Goal: Transaction & Acquisition: Purchase product/service

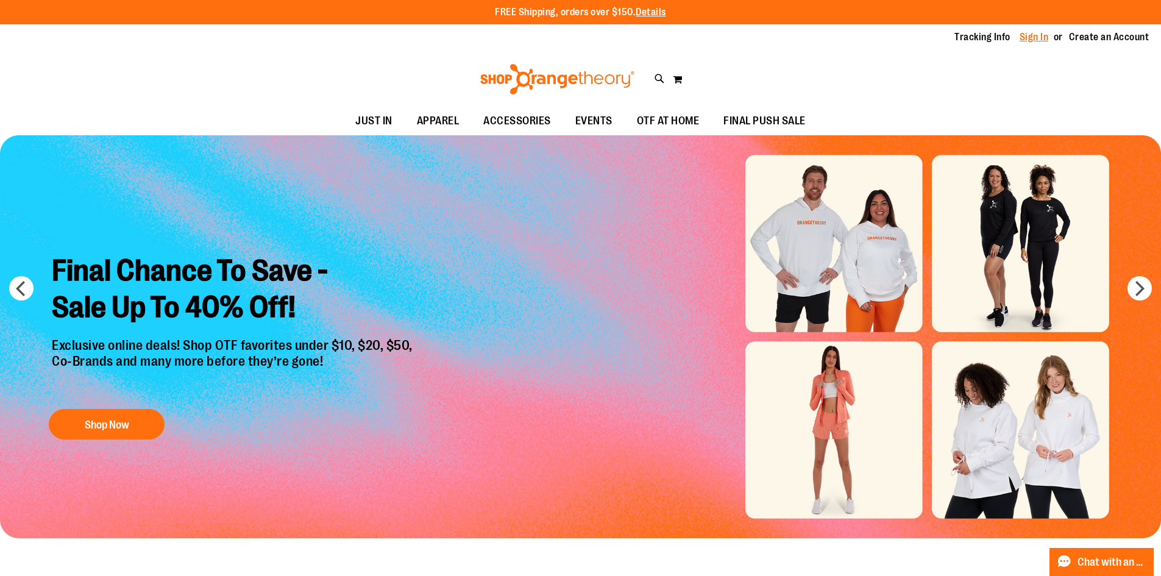
click at [1029, 35] on link "Sign In" at bounding box center [1034, 36] width 29 height 13
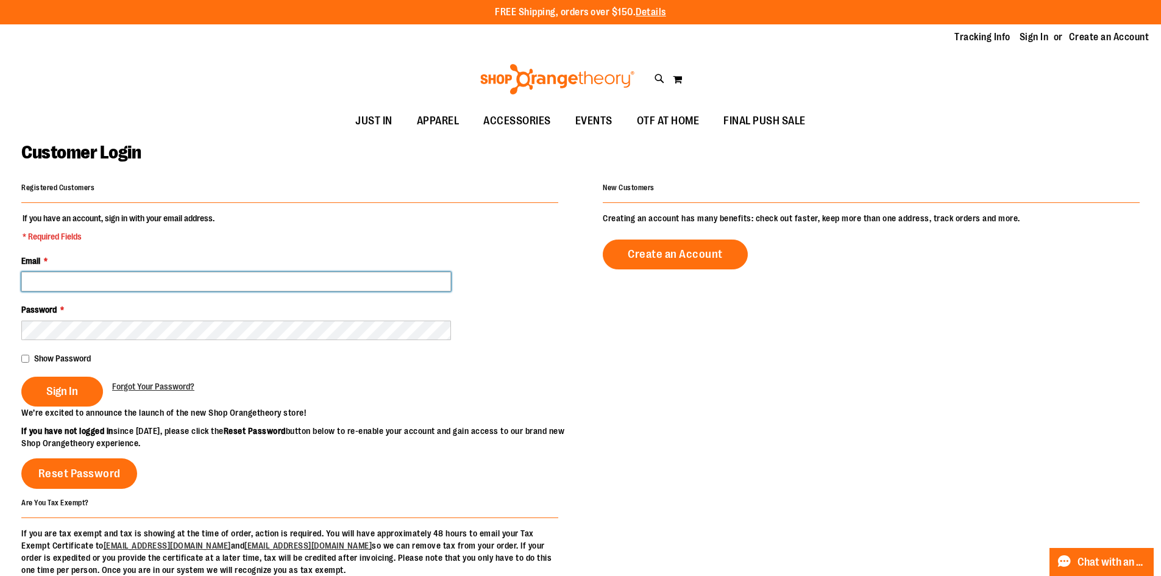
click at [98, 277] on input "Email *" at bounding box center [236, 282] width 430 height 20
click at [258, 285] on input "Email *" at bounding box center [236, 282] width 430 height 20
type input "**********"
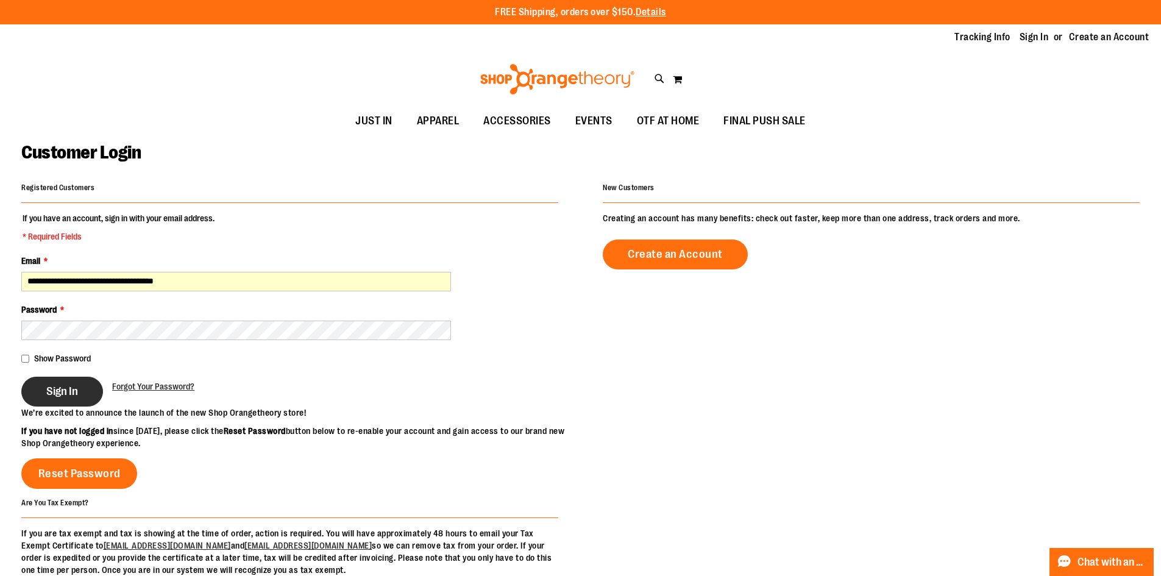
click at [78, 389] on span "Sign In" at bounding box center [62, 391] width 32 height 13
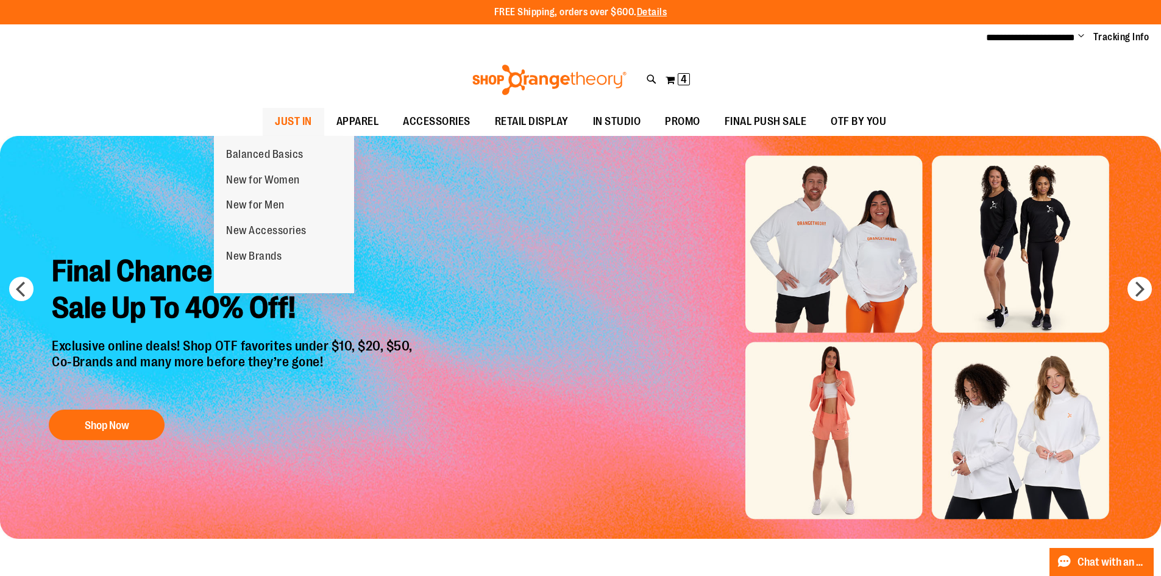
click at [275, 129] on span "JUST IN" at bounding box center [293, 121] width 37 height 27
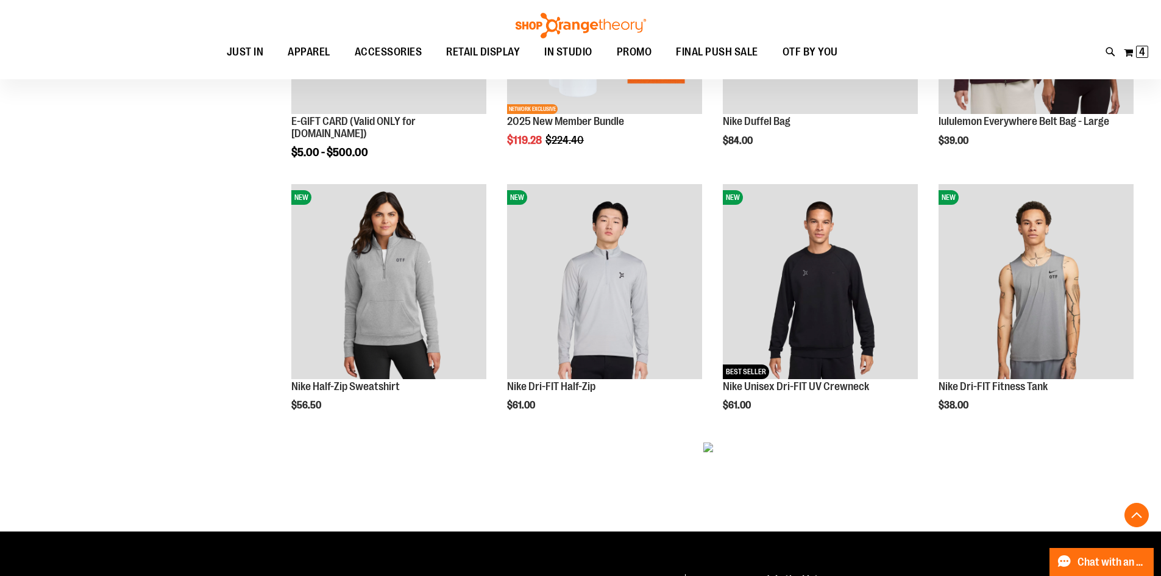
scroll to position [792, 0]
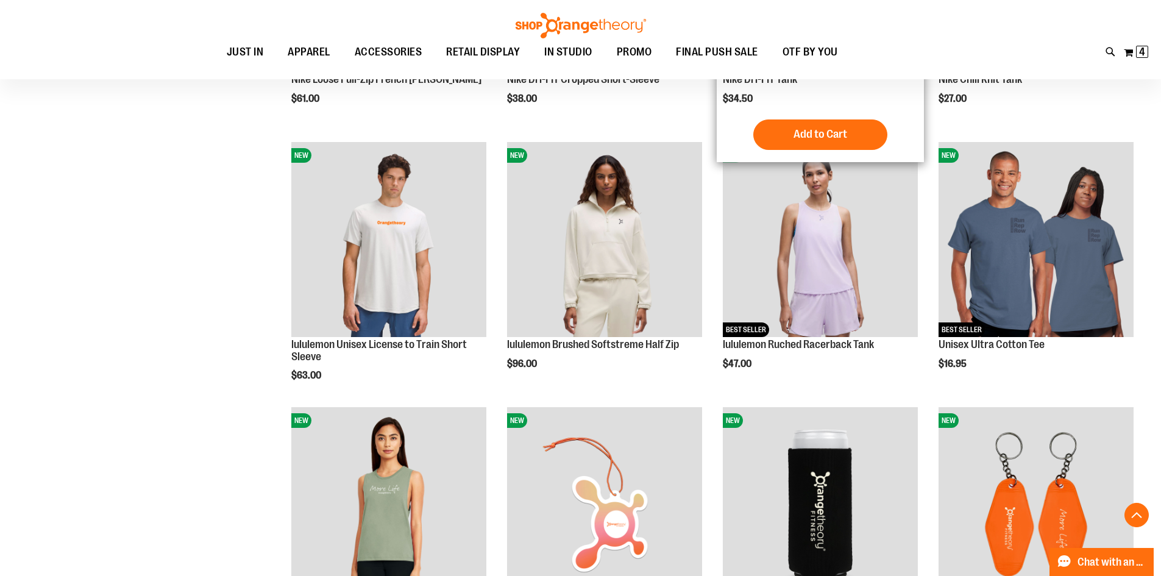
scroll to position [974, 0]
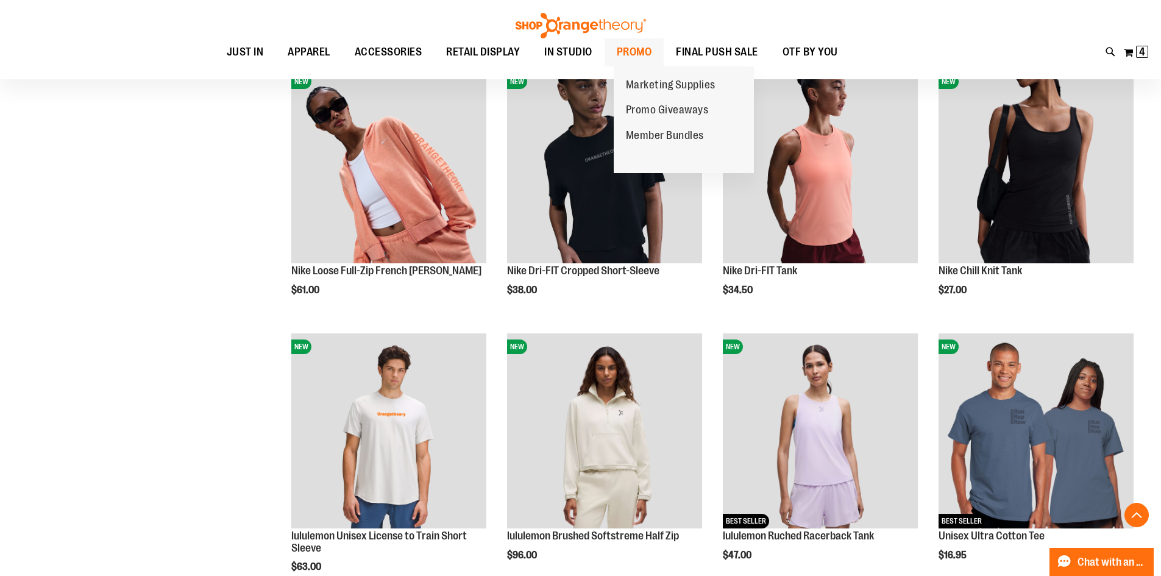
click at [628, 46] on span "PROMO" at bounding box center [634, 51] width 35 height 27
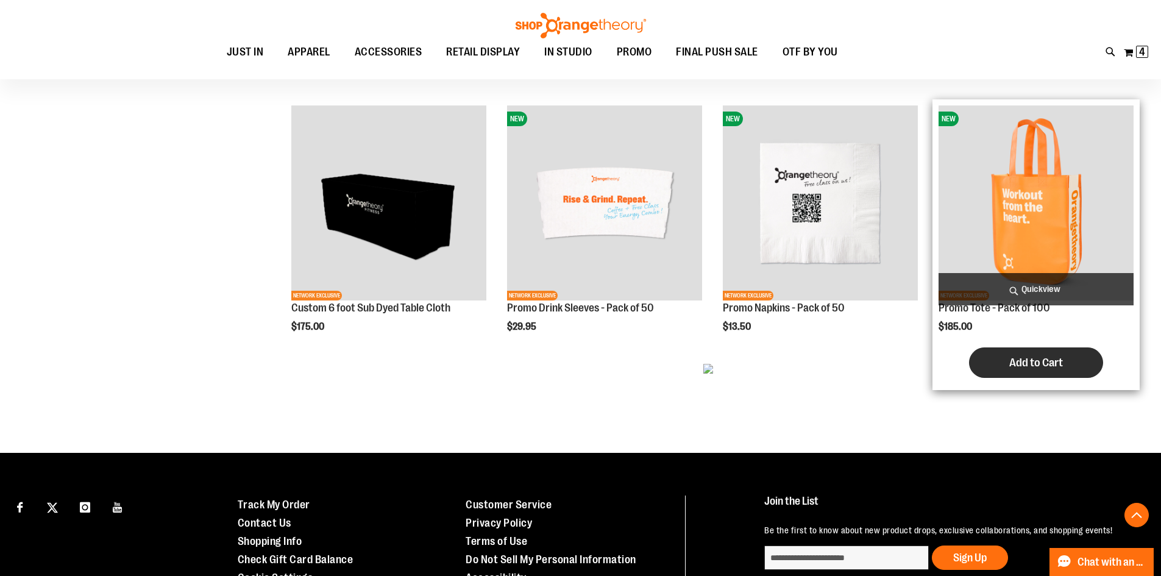
scroll to position [731, 0]
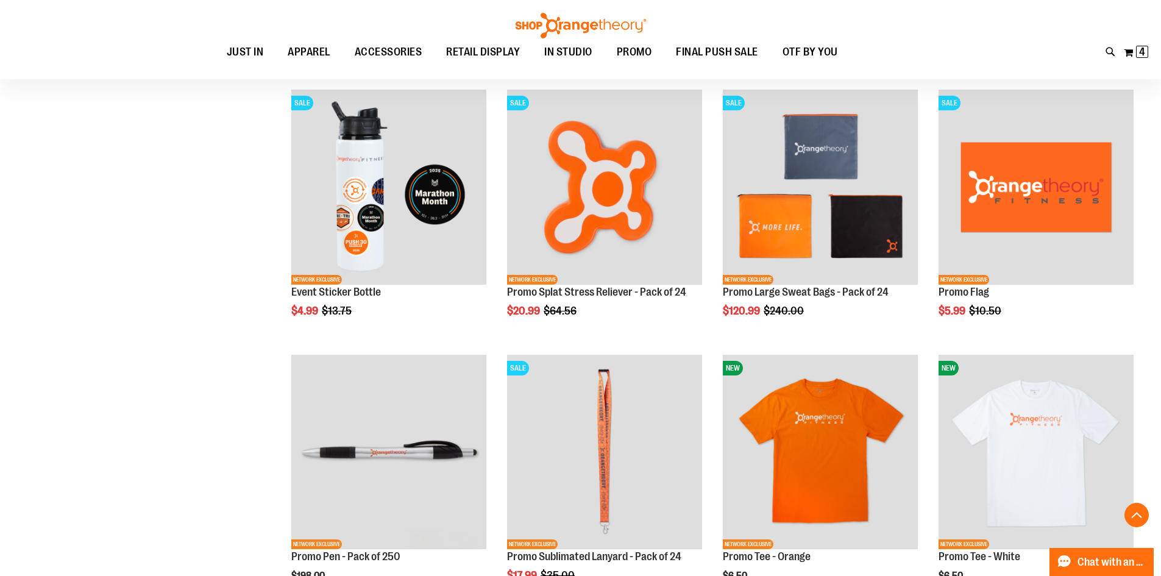
scroll to position [2369, 0]
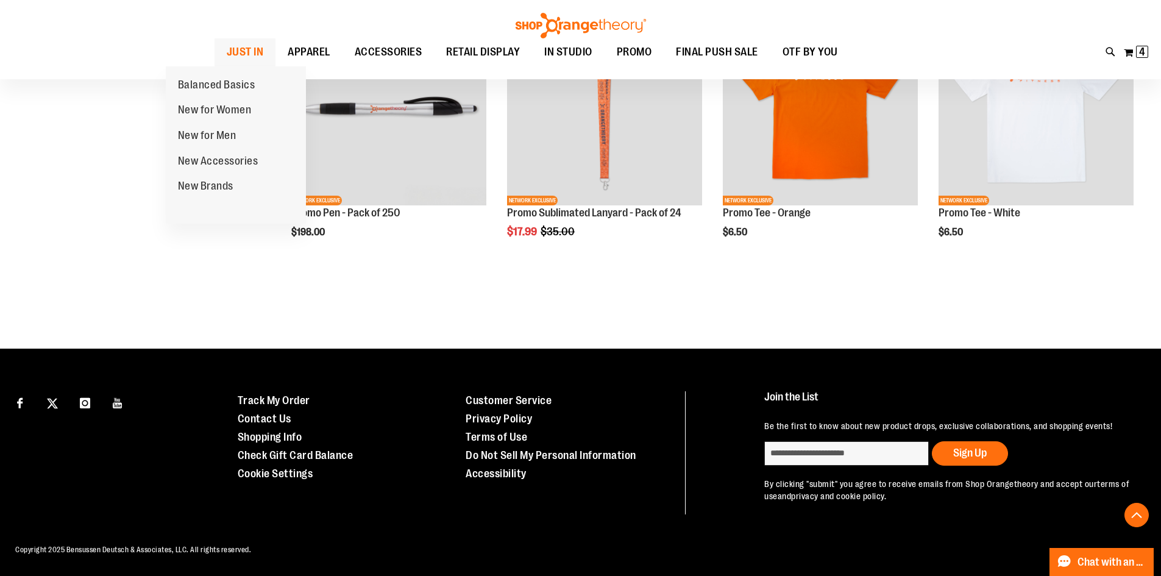
click at [227, 49] on span "JUST IN" at bounding box center [245, 51] width 37 height 27
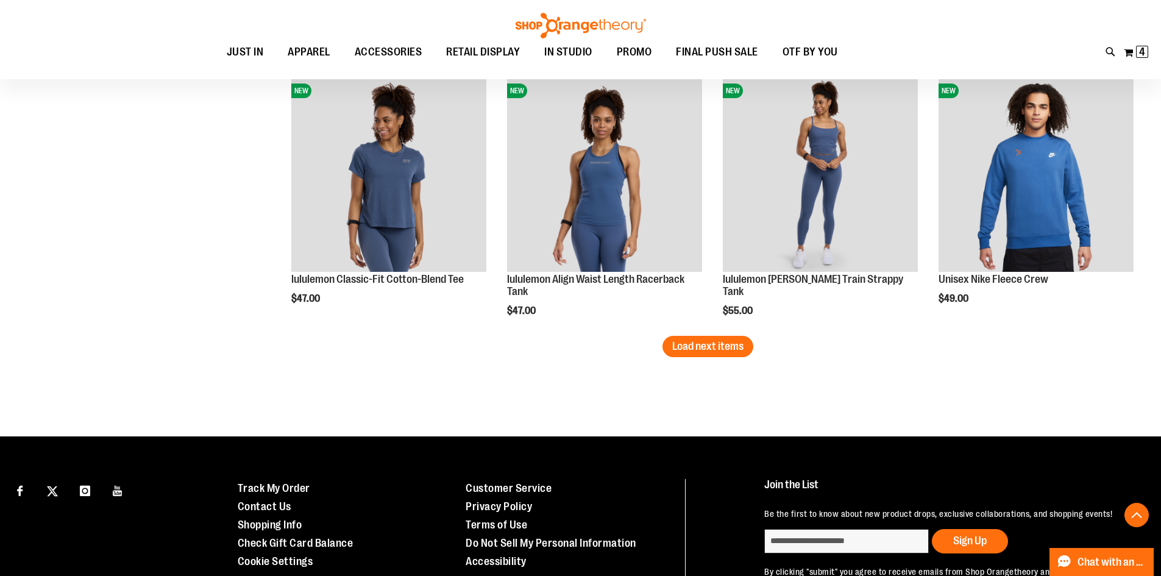
scroll to position [2315, 0]
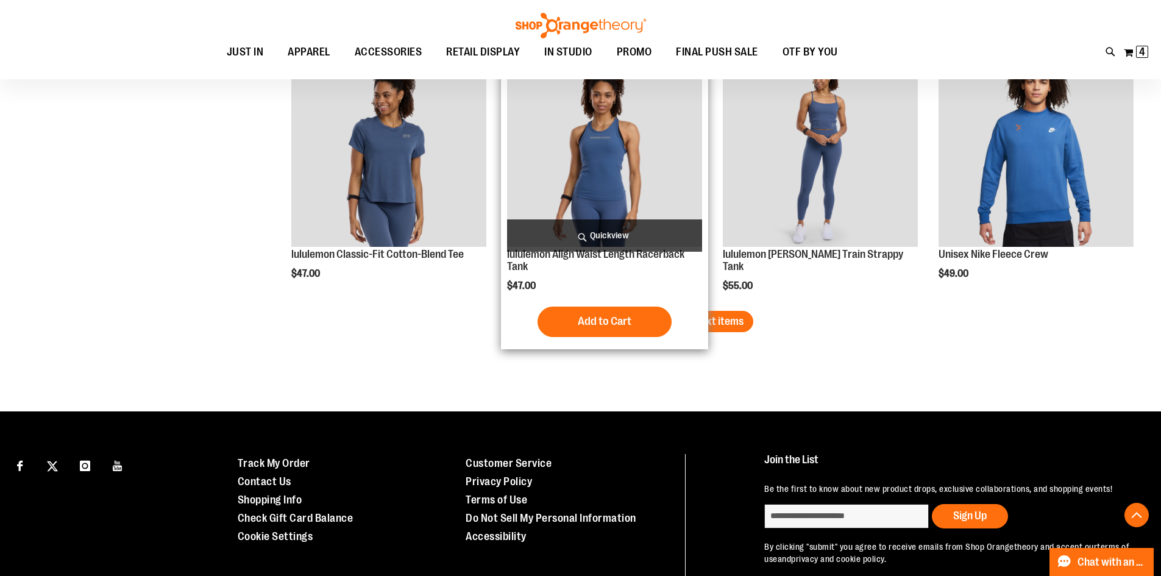
click at [682, 305] on div "lululemon Align Waist Length Racerback Tank $47.00 Quickview Add to Cart In sto…" at bounding box center [604, 197] width 195 height 291
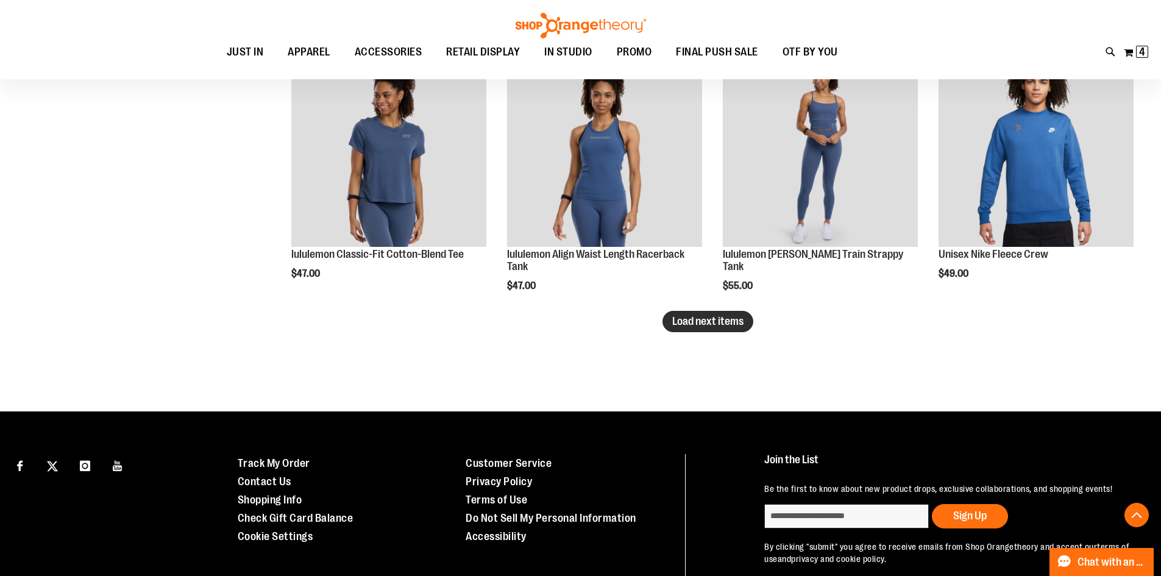
click at [718, 323] on span "Load next items" at bounding box center [707, 321] width 71 height 12
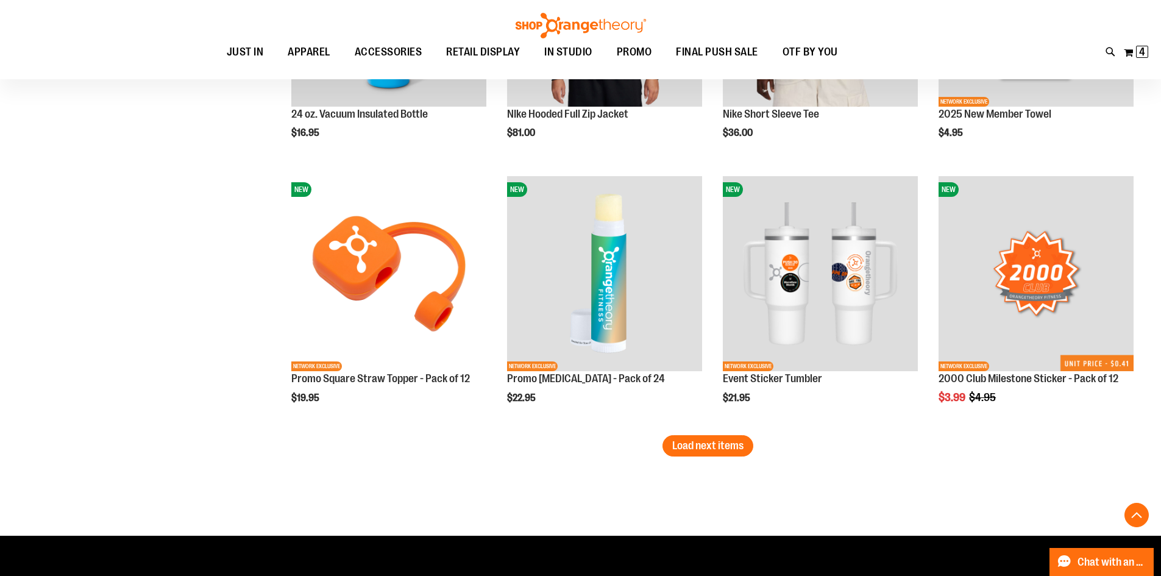
scroll to position [3108, 0]
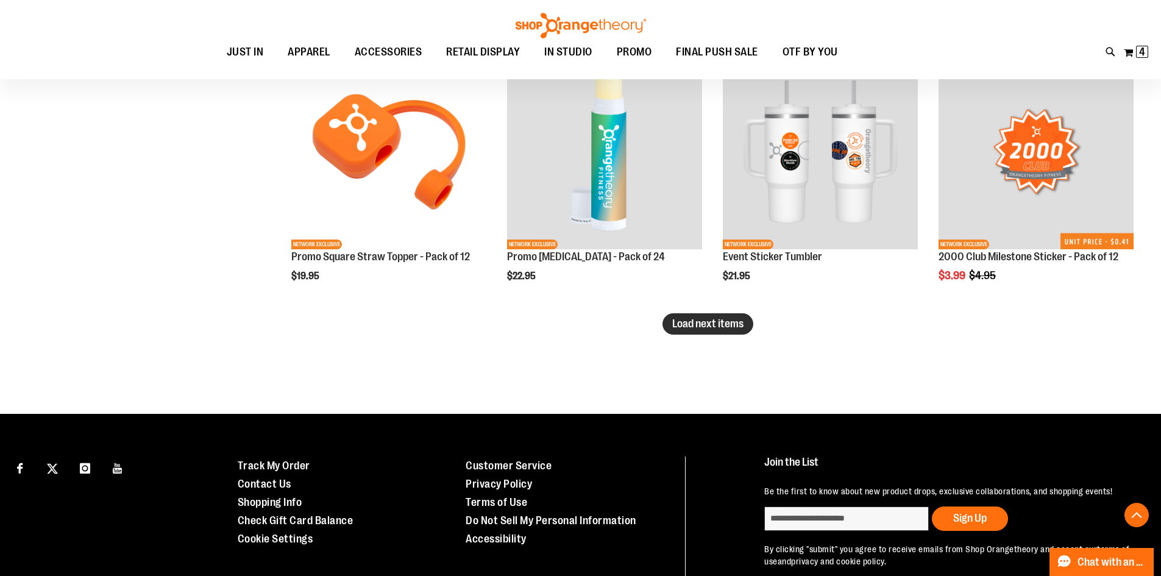
click at [699, 330] on button "Load next items" at bounding box center [707, 323] width 91 height 21
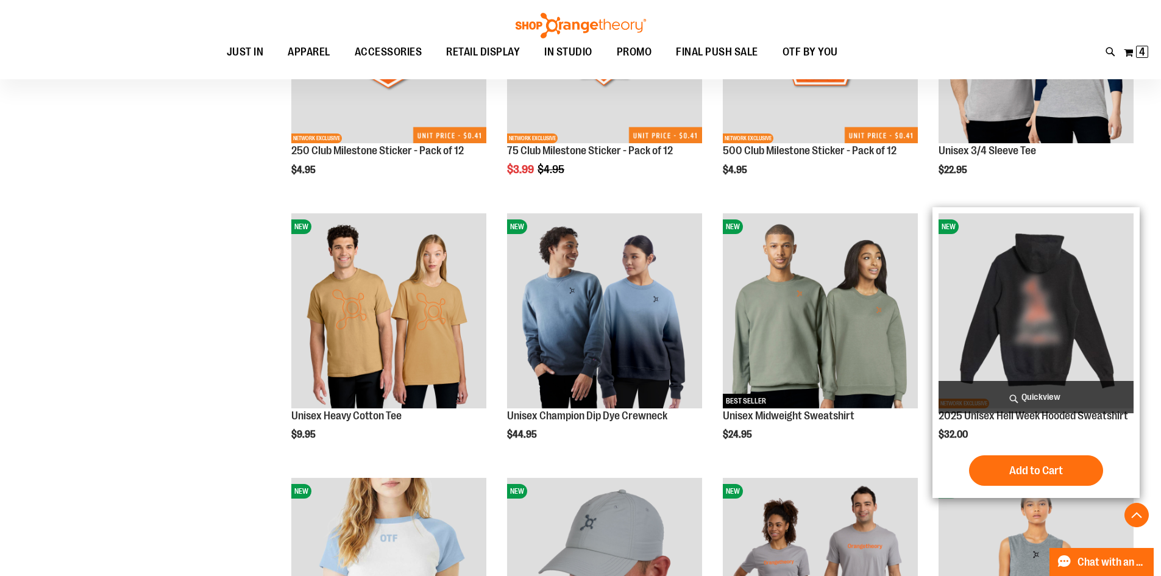
scroll to position [3595, 0]
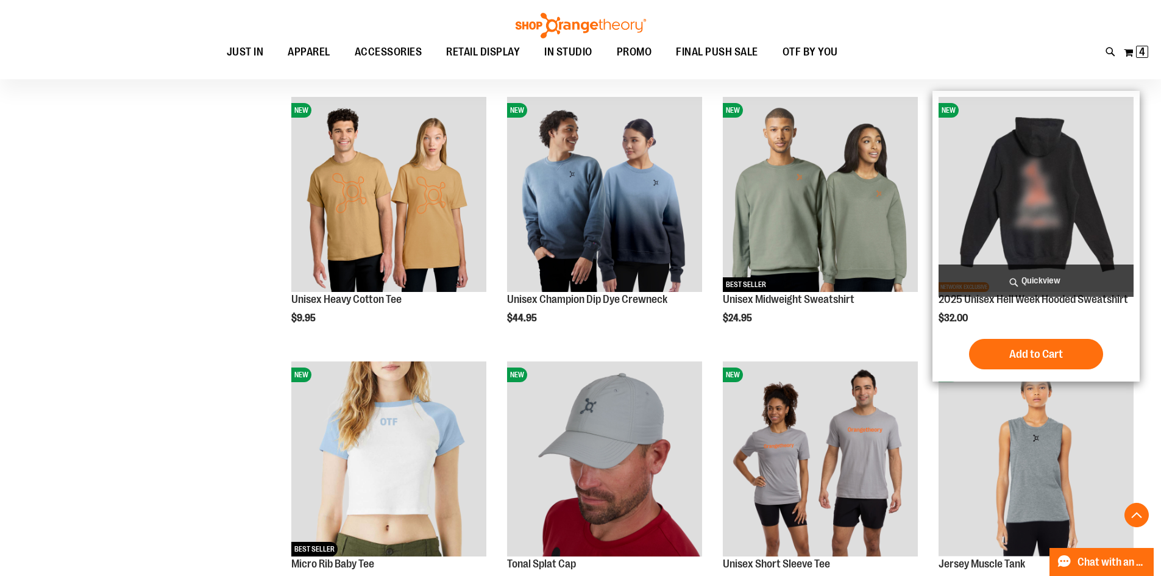
click at [1023, 236] on img "product" at bounding box center [1036, 194] width 195 height 195
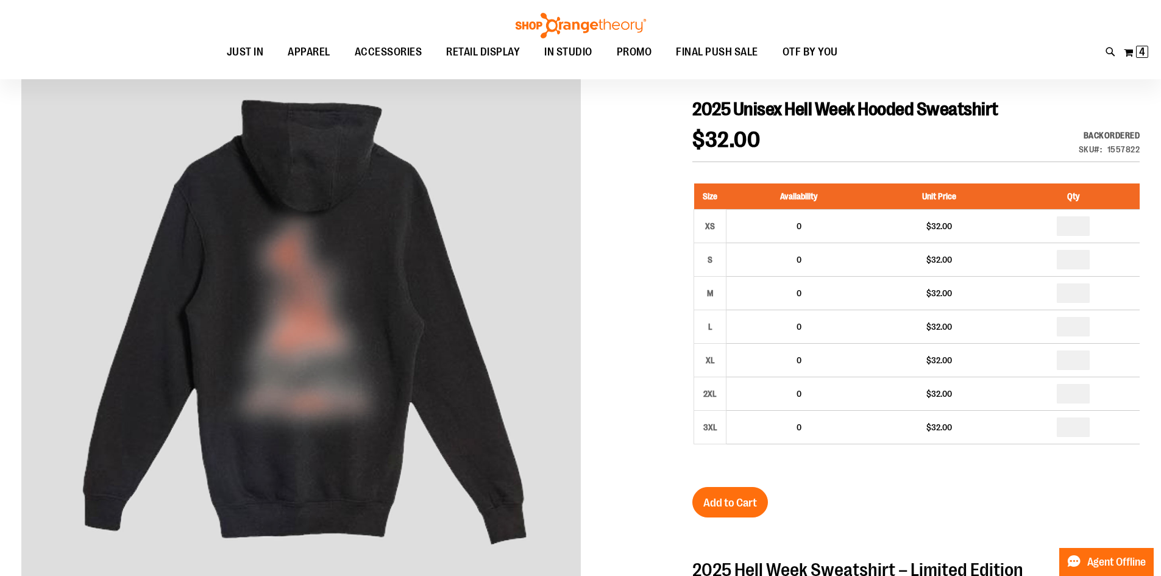
scroll to position [121, 0]
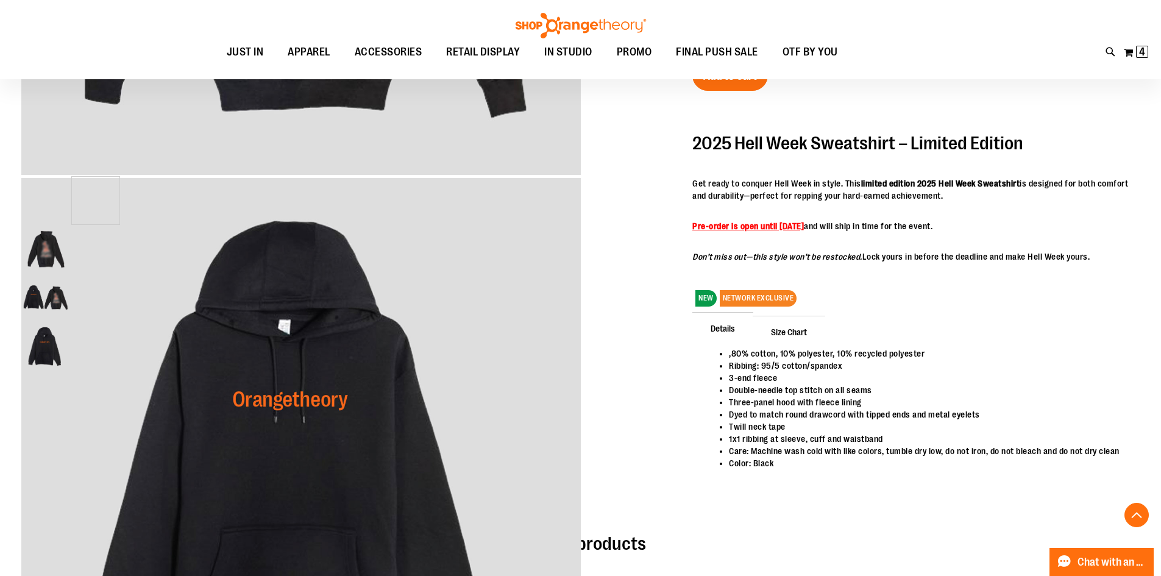
scroll to position [487, 0]
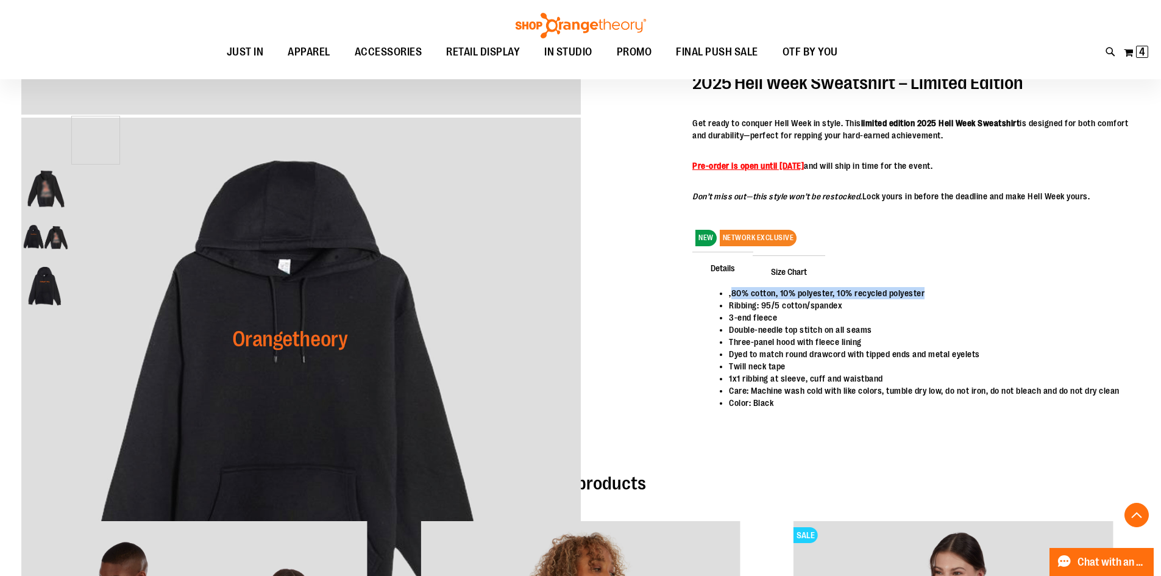
drag, startPoint x: 731, startPoint y: 293, endPoint x: 944, endPoint y: 287, distance: 212.8
click at [944, 287] on li ",80% cotton, 10% polyester, 10% recycled polyester" at bounding box center [928, 293] width 399 height 12
copy li "80% cotton, 10% polyester, 10% recycled polyester"
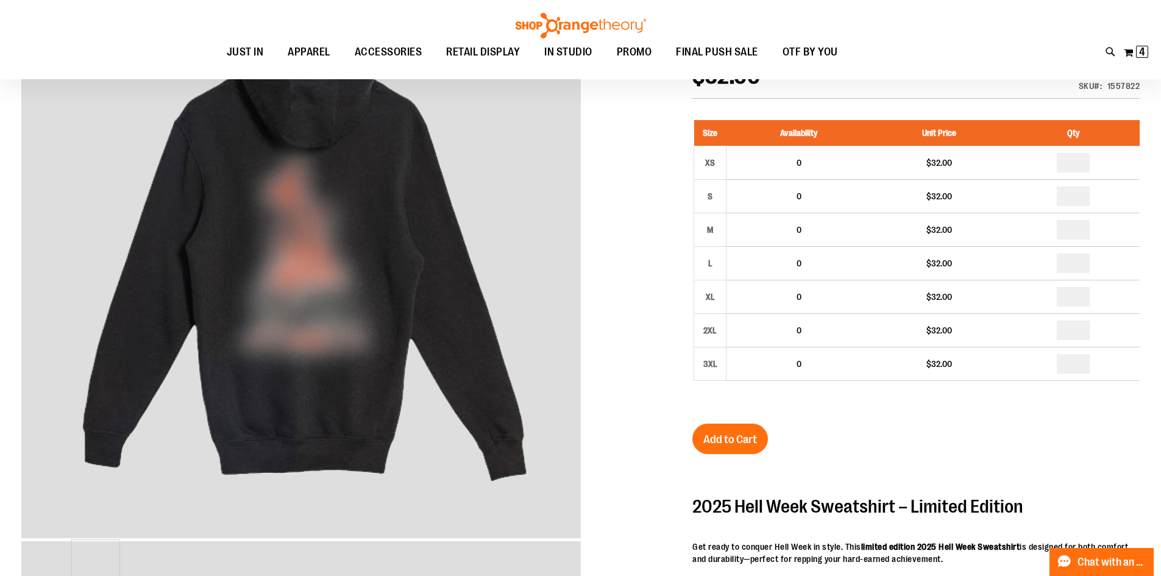
scroll to position [0, 0]
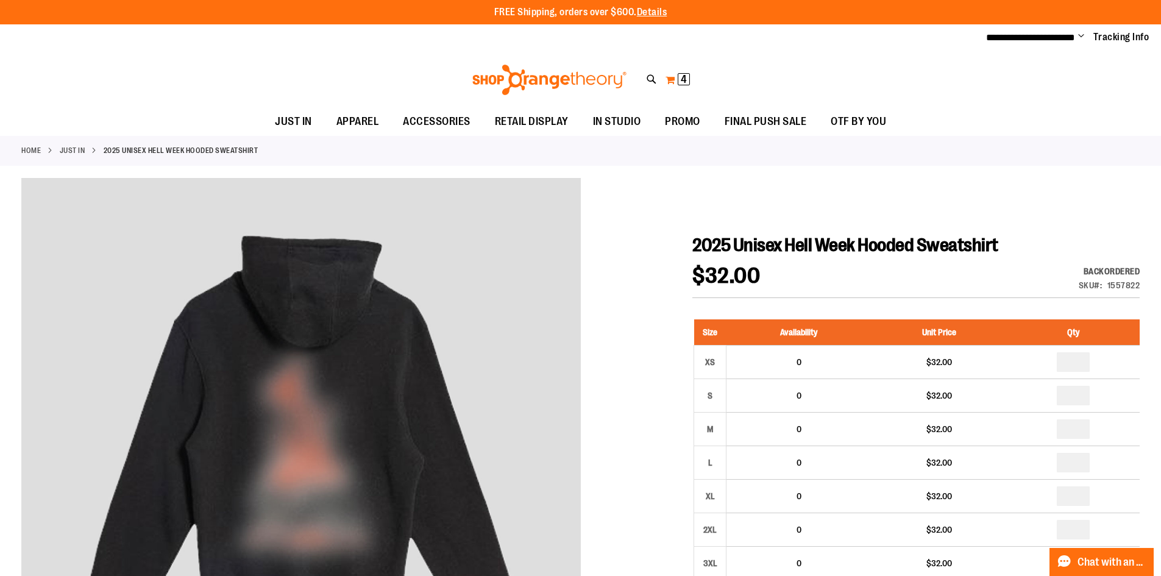
click at [677, 74] on button "My Cart 4 4 items" at bounding box center [678, 80] width 26 height 20
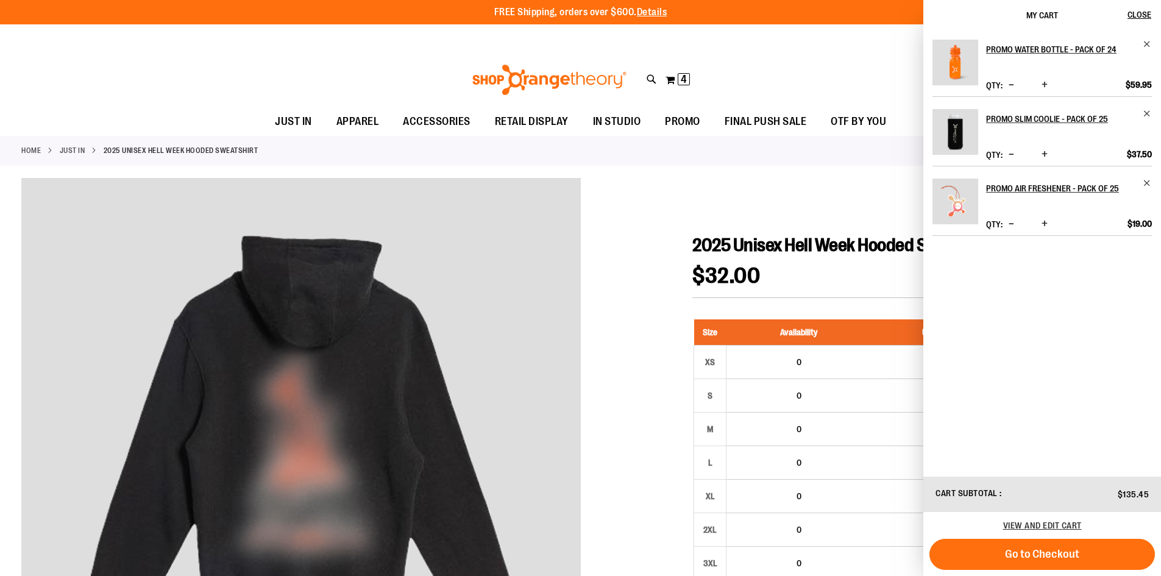
click at [1013, 230] on span "Decrease product quantity" at bounding box center [1011, 224] width 5 height 12
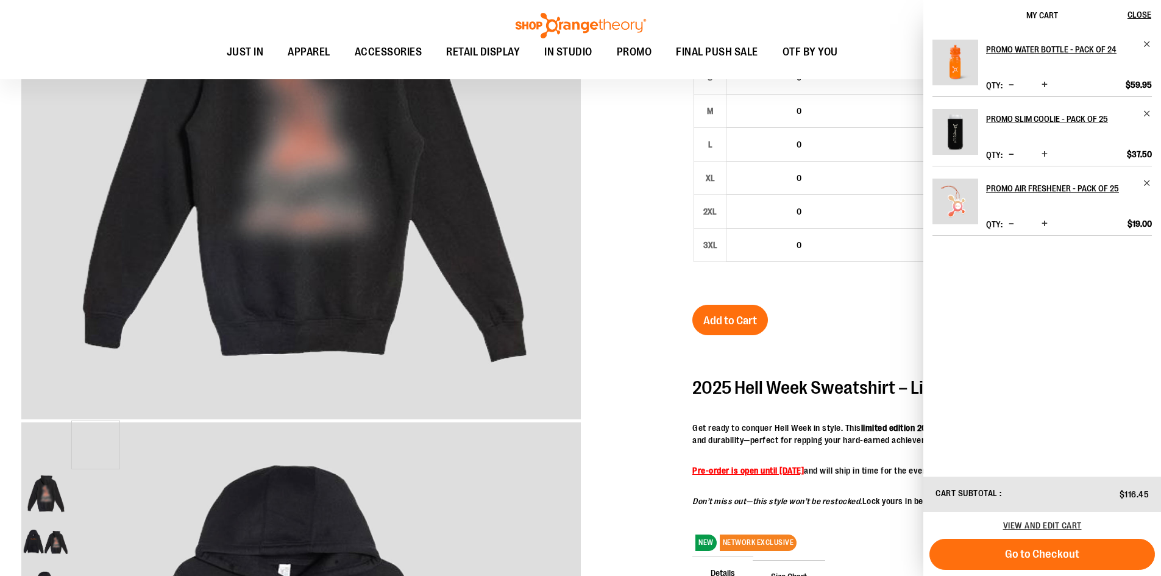
click at [620, 303] on div at bounding box center [580, 311] width 1118 height 903
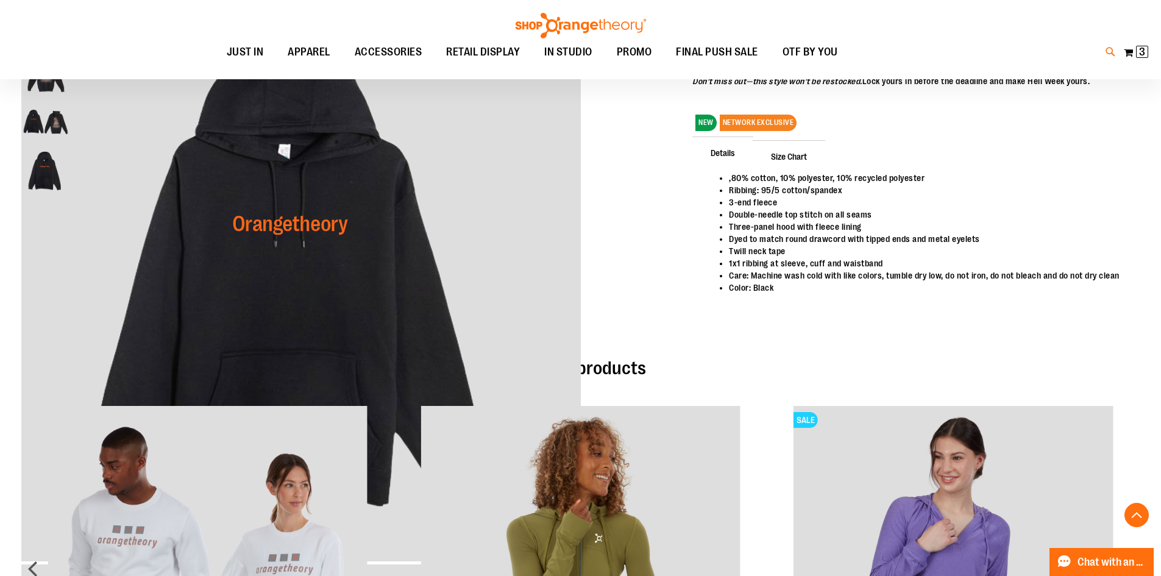
click at [1106, 50] on icon at bounding box center [1111, 52] width 10 height 14
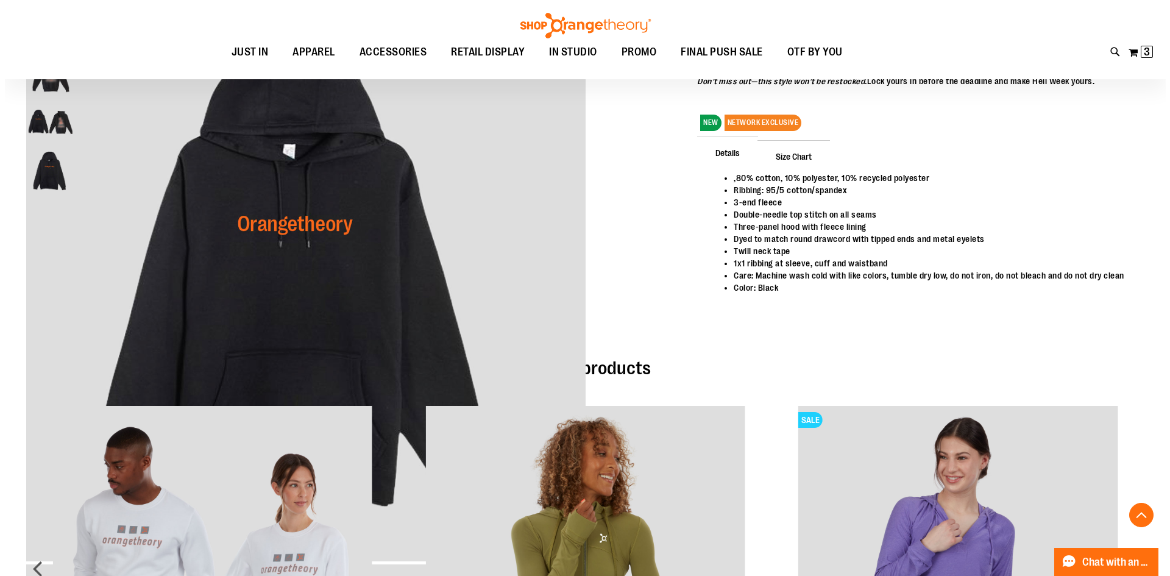
scroll to position [603, 0]
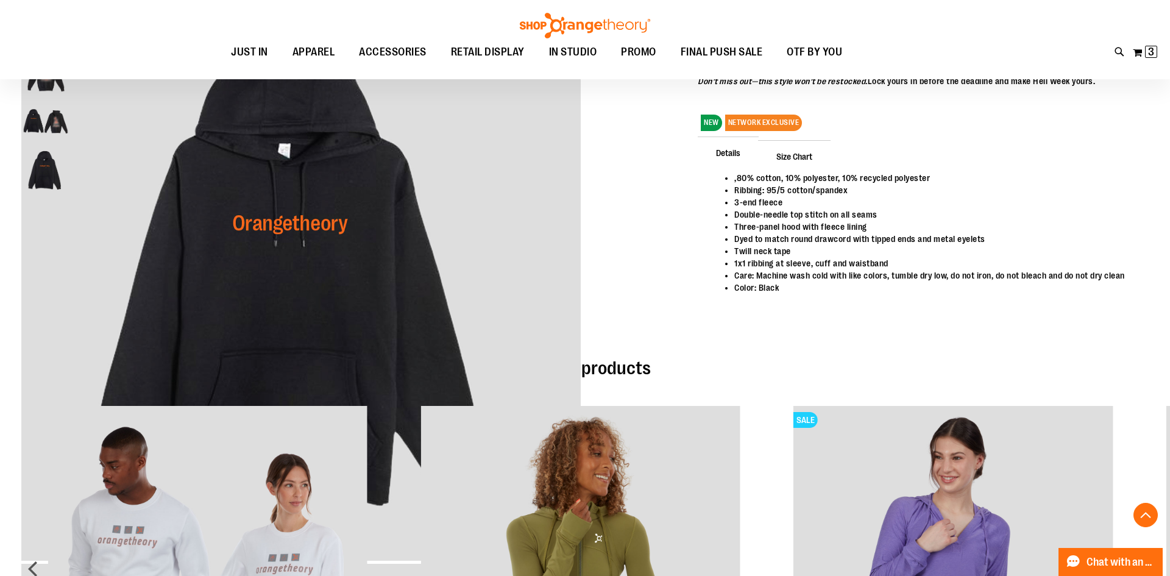
type input "*****"
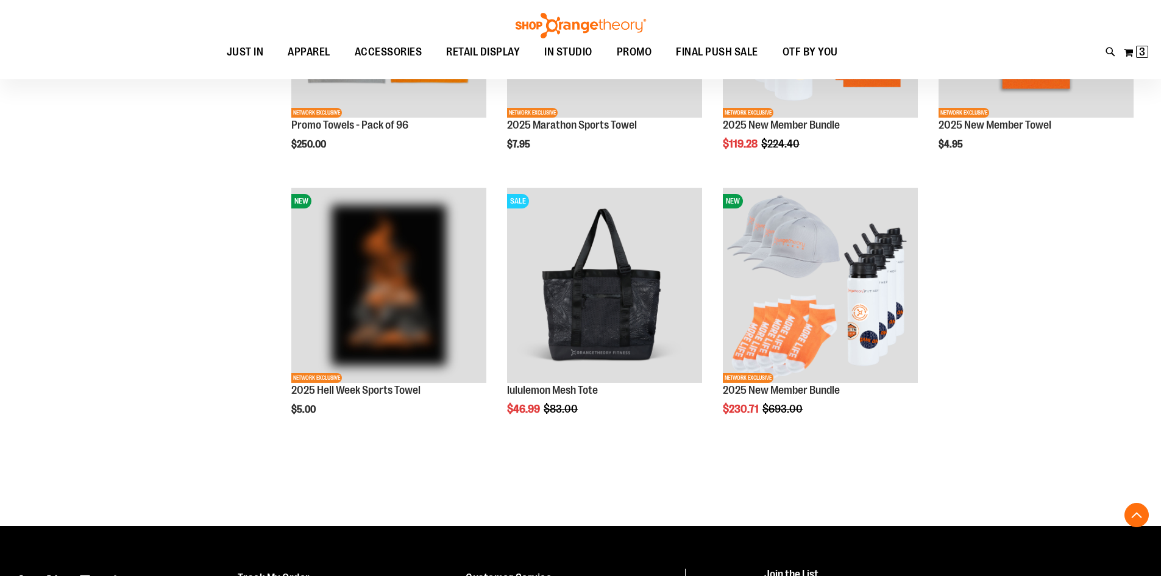
scroll to position [548, 0]
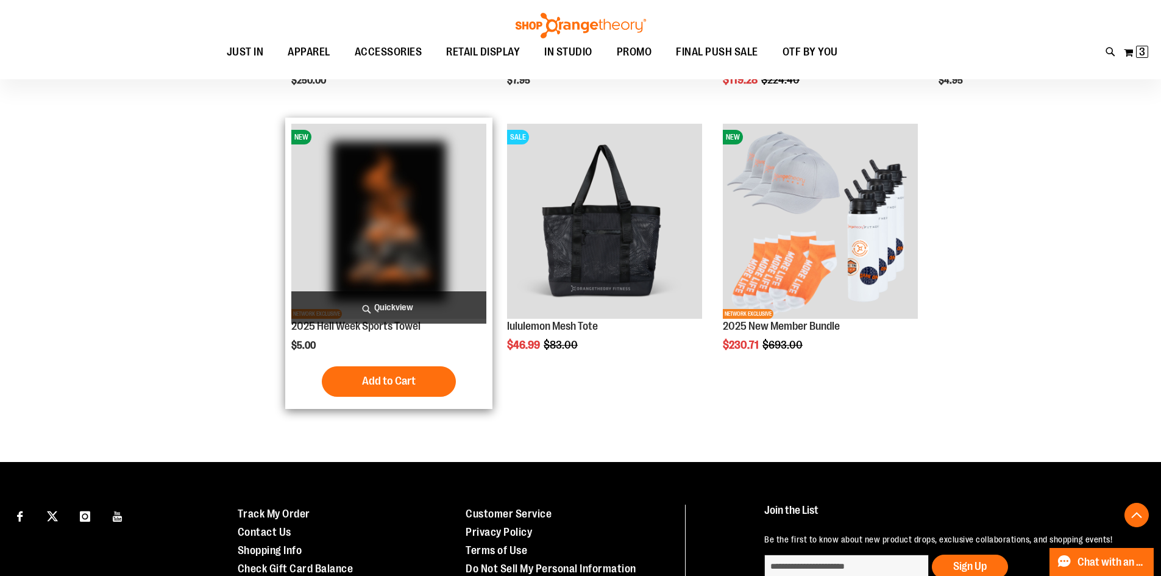
click at [364, 240] on img "product" at bounding box center [388, 221] width 195 height 195
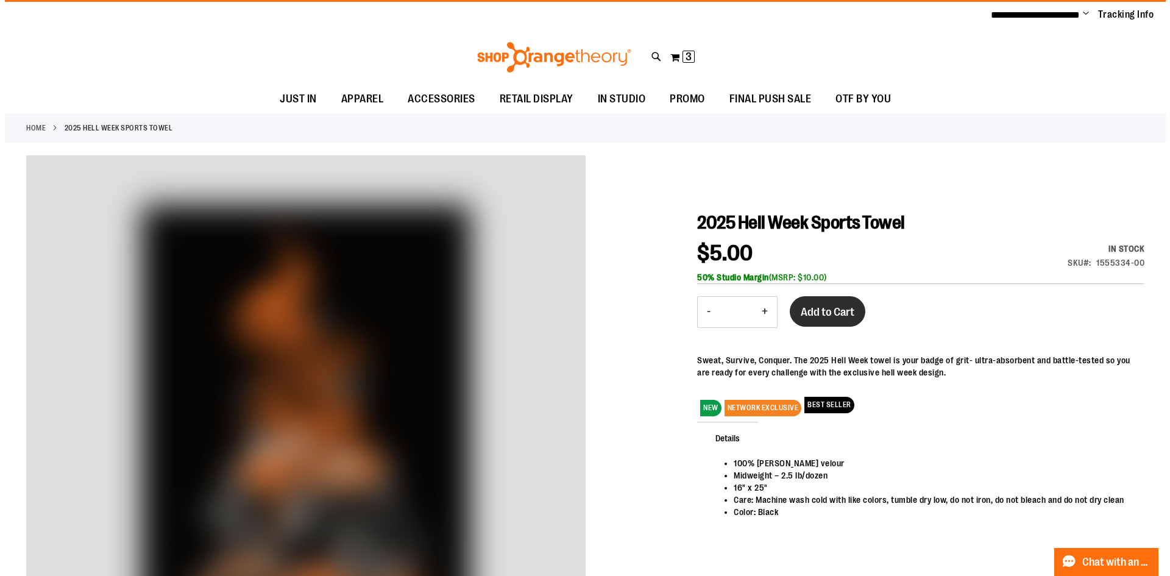
scroll to position [60, 0]
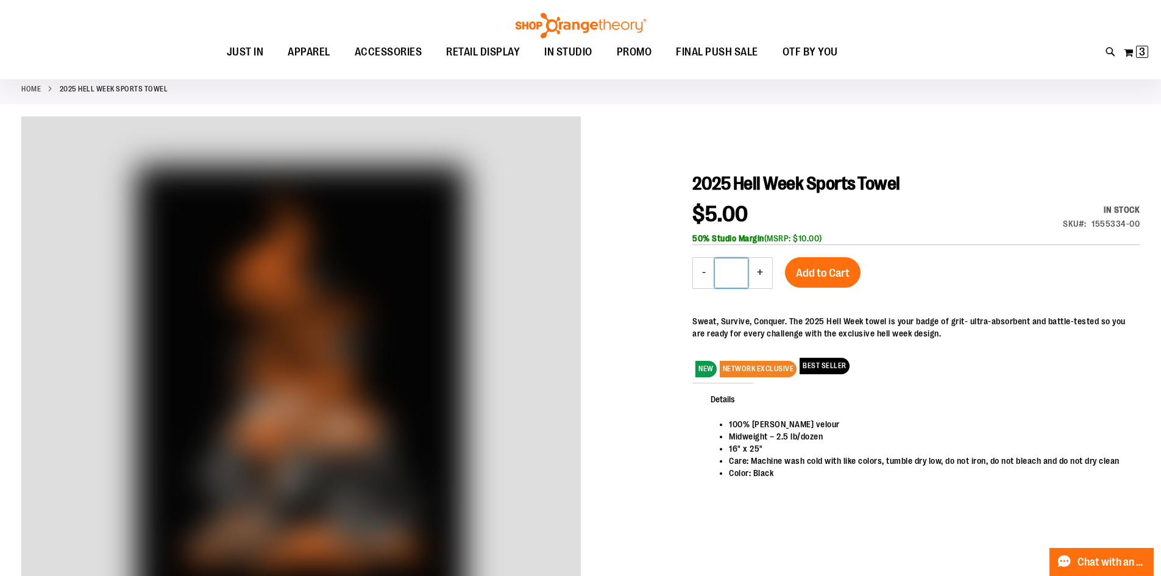
click at [747, 282] on input "*" at bounding box center [731, 272] width 33 height 29
drag, startPoint x: 723, startPoint y: 273, endPoint x: 752, endPoint y: 274, distance: 28.7
click at [752, 274] on div "- Qty * +" at bounding box center [732, 273] width 80 height 32
type input "**"
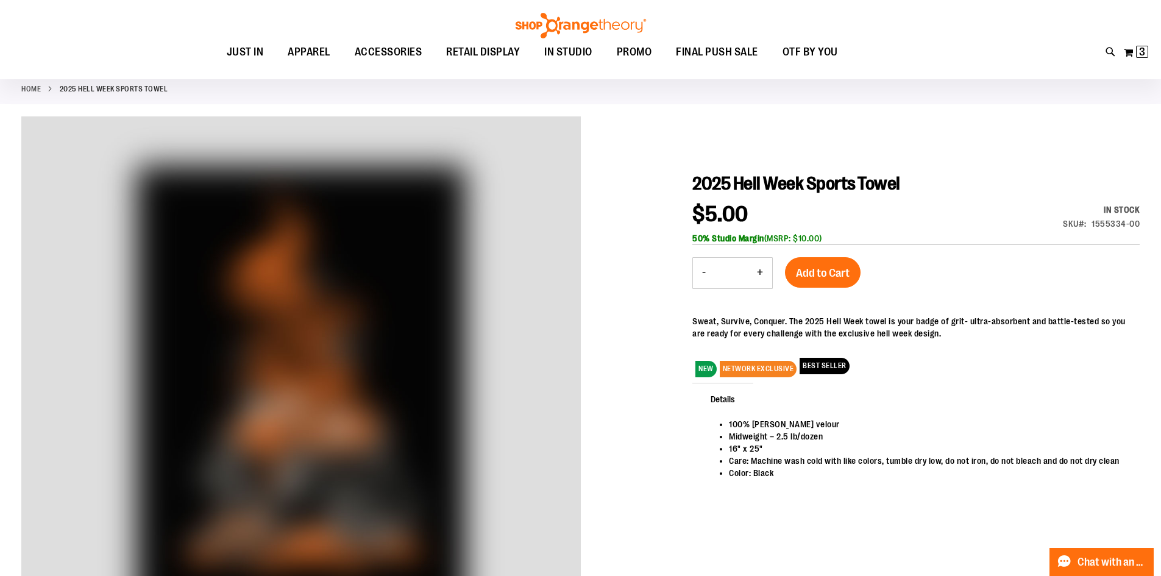
click at [925, 254] on div "2025 Hell Week Sports Towel $5.00 In stock SKU 1555334-00 50% Studio Margin (MS…" at bounding box center [915, 350] width 447 height 356
click at [821, 275] on span "Add to Cart" at bounding box center [823, 272] width 54 height 13
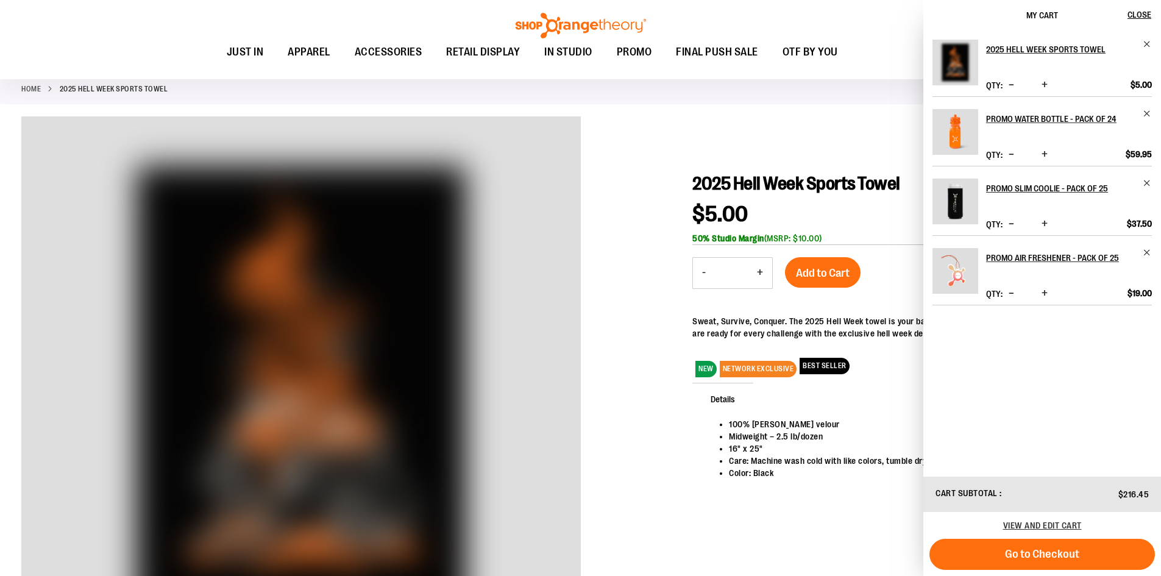
click at [837, 132] on div at bounding box center [580, 403] width 1118 height 575
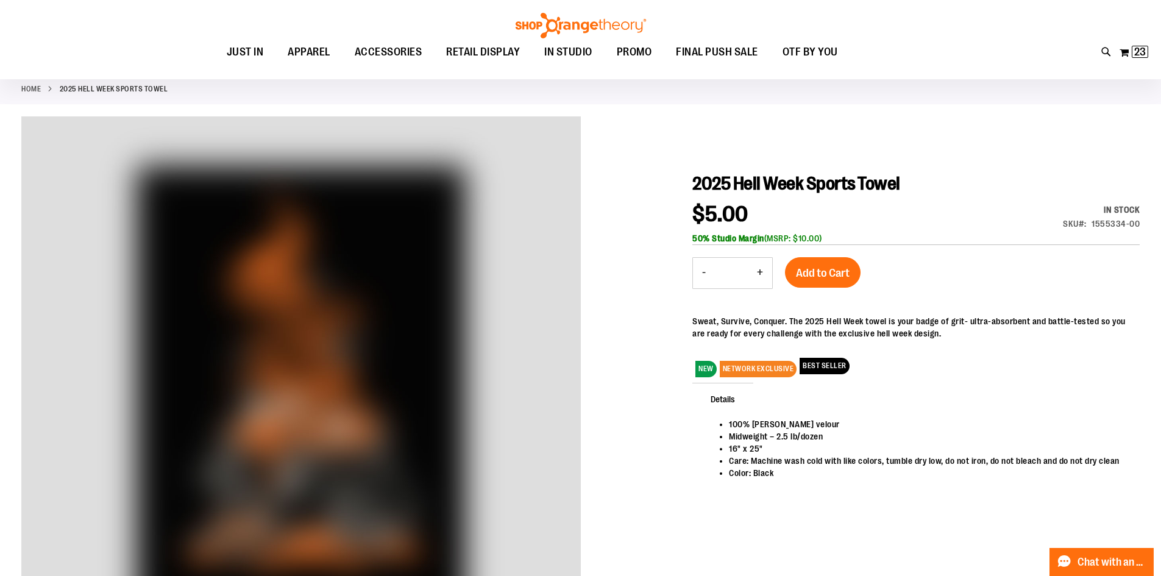
click at [1098, 52] on div "Toggle Nav Search Popular Suggestions Advanced Search" at bounding box center [580, 39] width 1161 height 79
click at [1106, 46] on icon at bounding box center [1106, 52] width 10 height 14
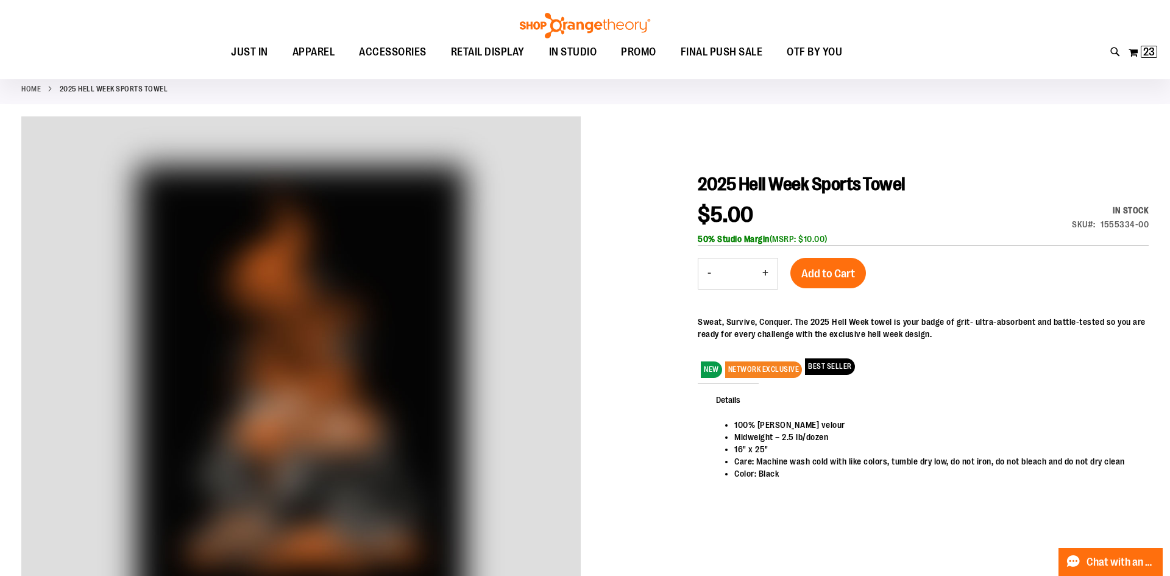
type input "*********"
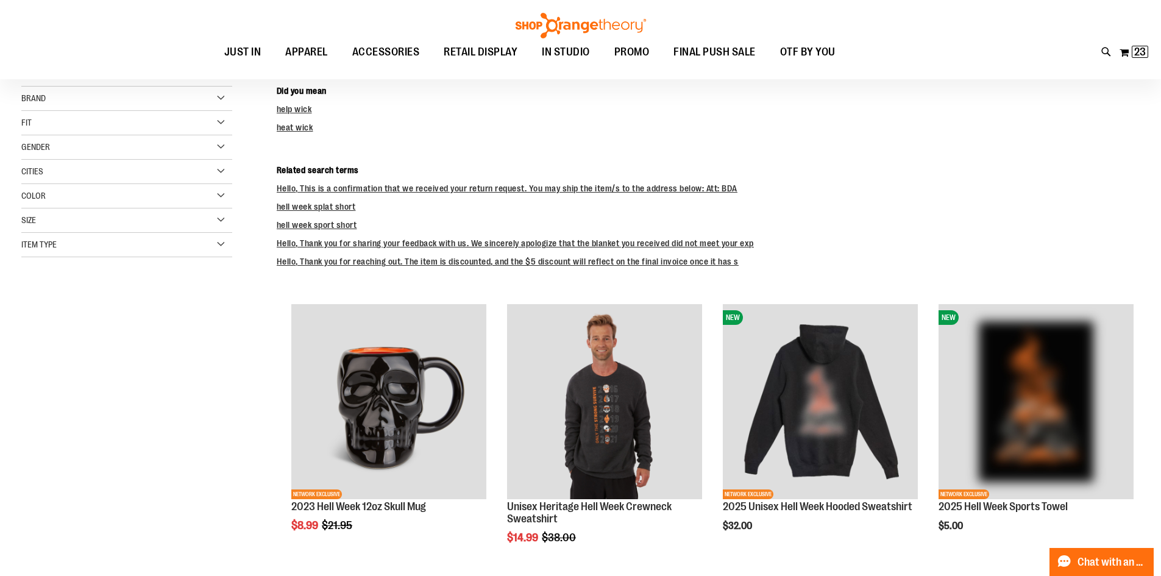
scroll to position [182, 0]
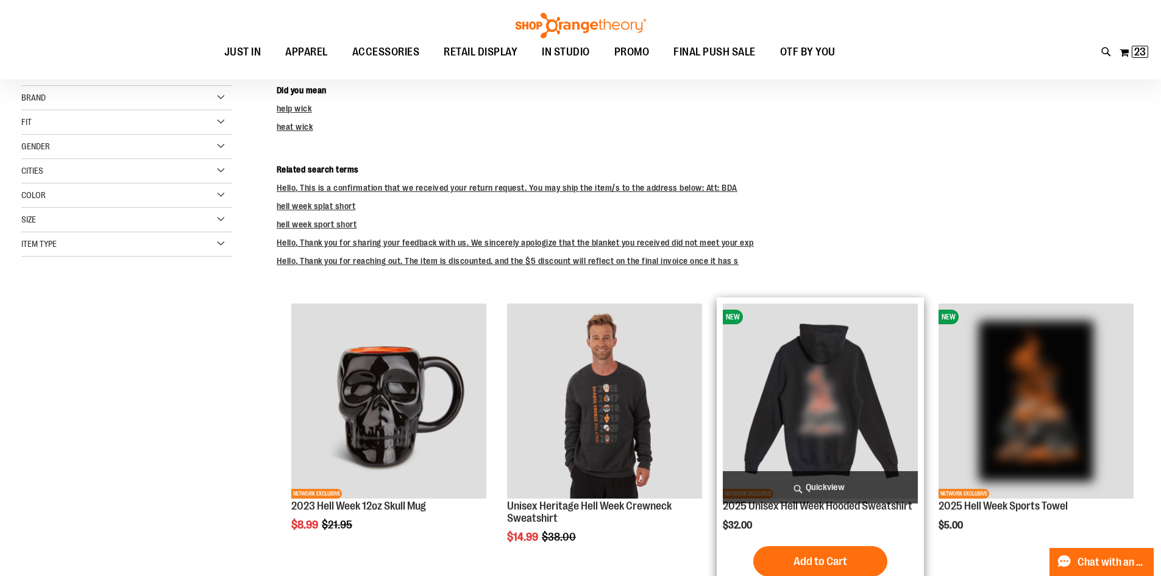
click at [797, 401] on img "product" at bounding box center [820, 401] width 195 height 195
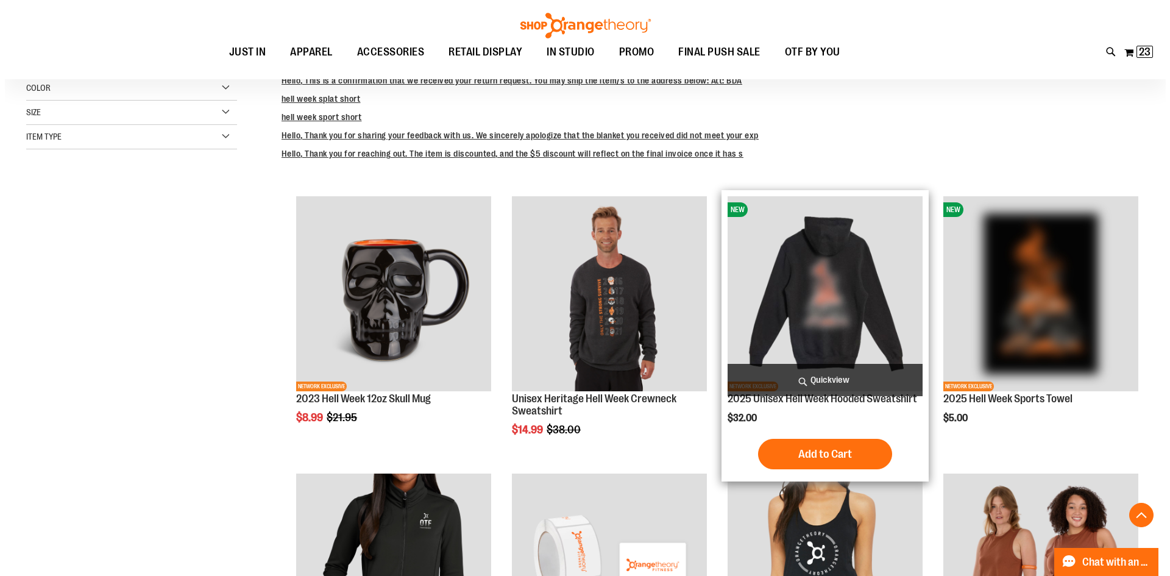
scroll to position [304, 0]
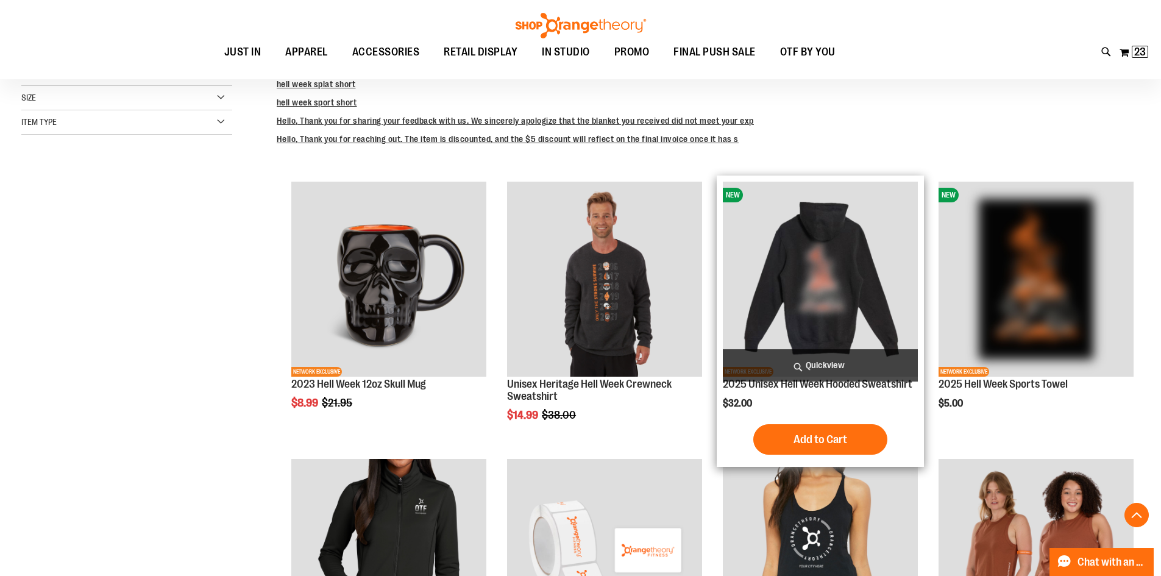
click at [816, 363] on span "Quickview" at bounding box center [820, 365] width 195 height 32
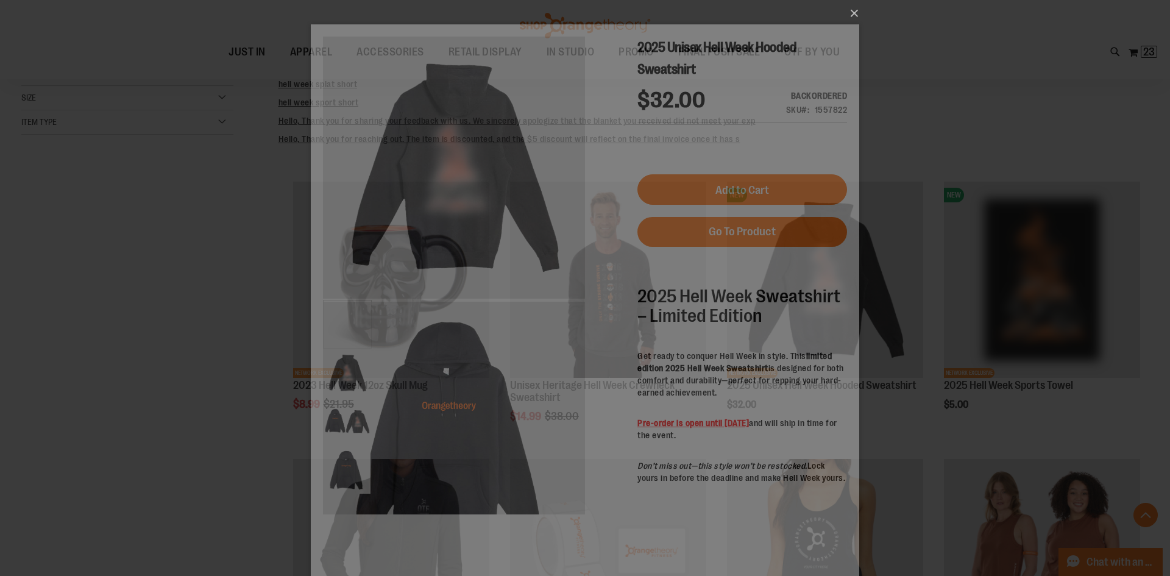
scroll to position [0, 0]
